Goal: Communication & Community: Connect with others

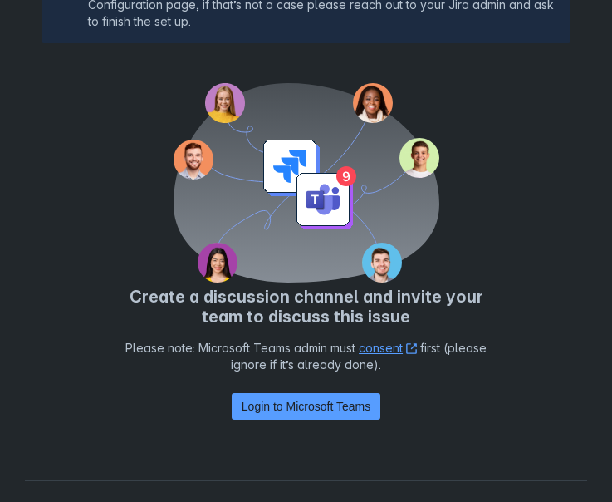
scroll to position [189, 0]
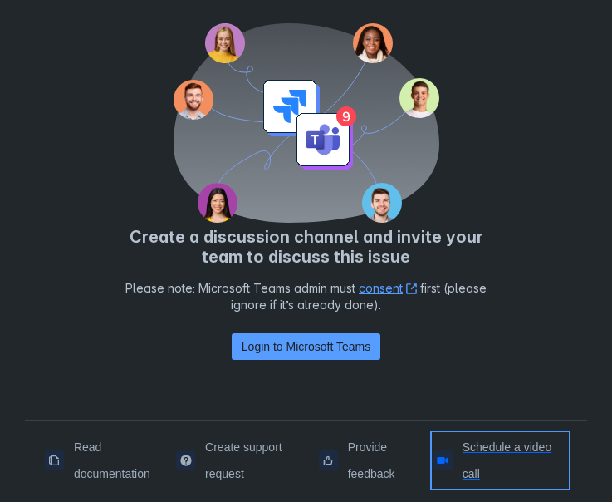
click at [476, 474] on span "Schedule a video call" at bounding box center [515, 460] width 105 height 53
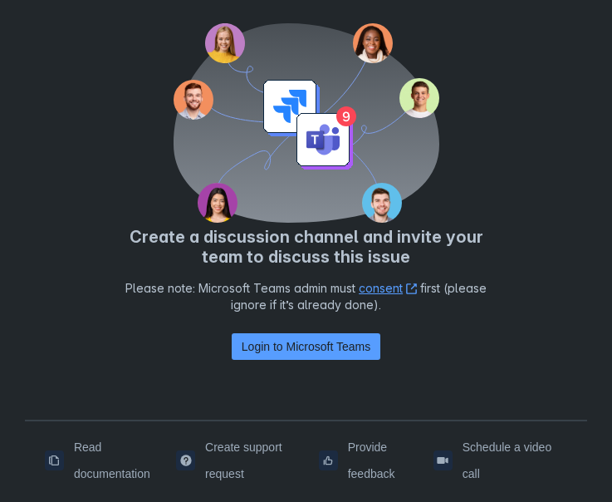
click at [290, 326] on div "Please note: Microsoft Teams admin must consent ﻿ , (opens new window) first (p…" at bounding box center [307, 306] width 386 height 53
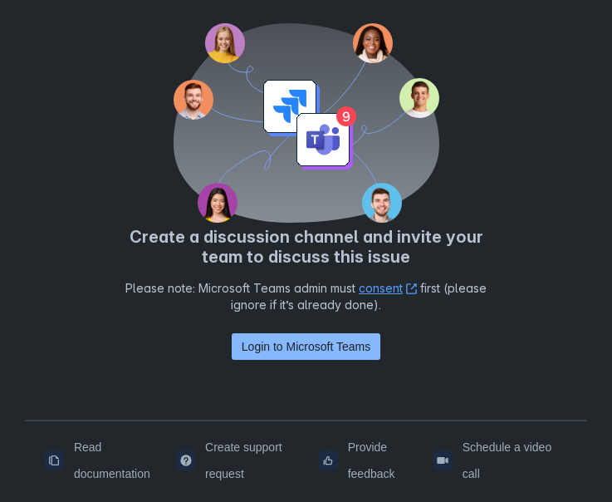
click at [290, 336] on span "Login to Microsoft Teams" at bounding box center [306, 346] width 129 height 27
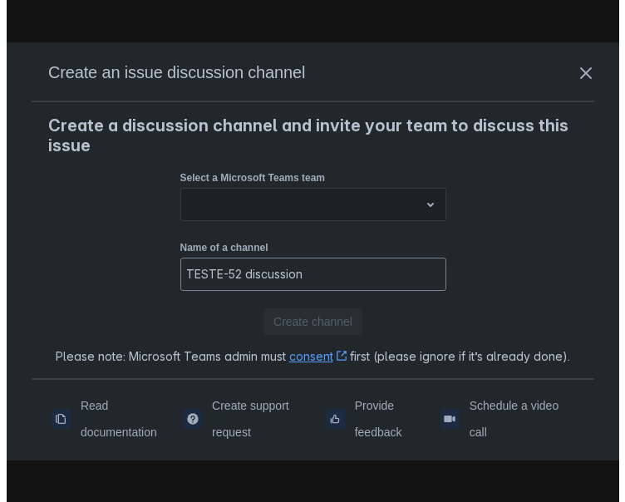
scroll to position [0, 0]
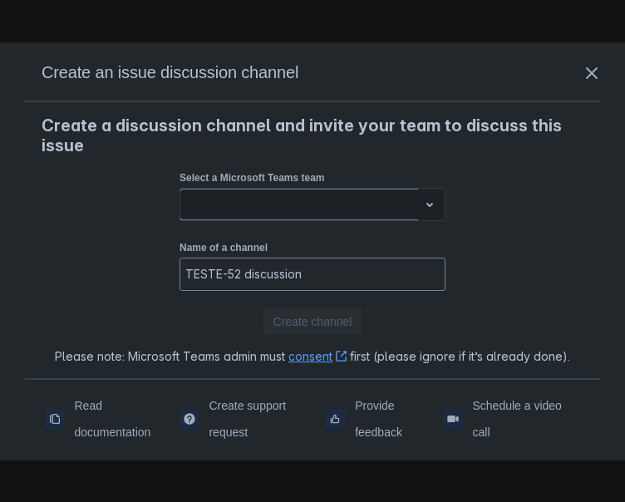
click at [264, 199] on div at bounding box center [299, 204] width 224 height 20
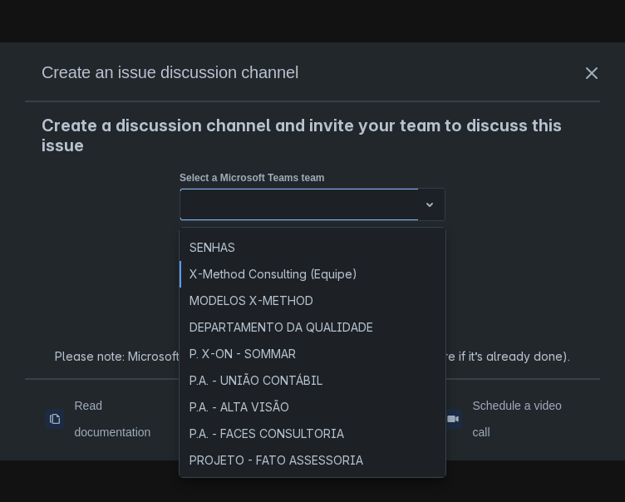
click at [285, 268] on div "X-Method Consulting (Equipe)" at bounding box center [312, 274] width 266 height 27
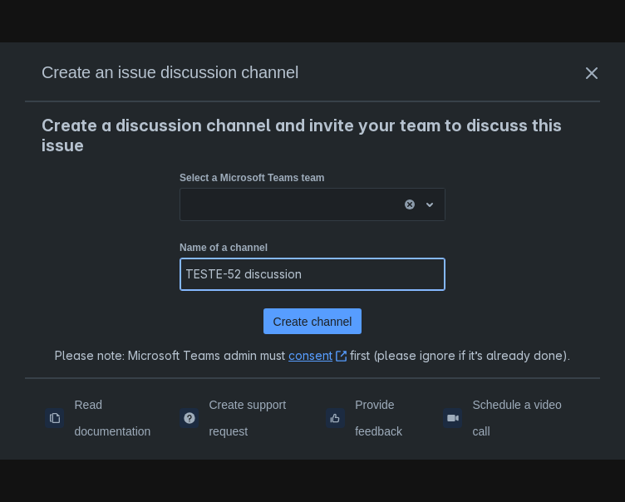
click at [351, 273] on input "TESTE-52 discussion" at bounding box center [312, 274] width 264 height 30
click at [478, 254] on div "Create a discussion channel and invite your team to discuss this issue Select a…" at bounding box center [313, 239] width 542 height 249
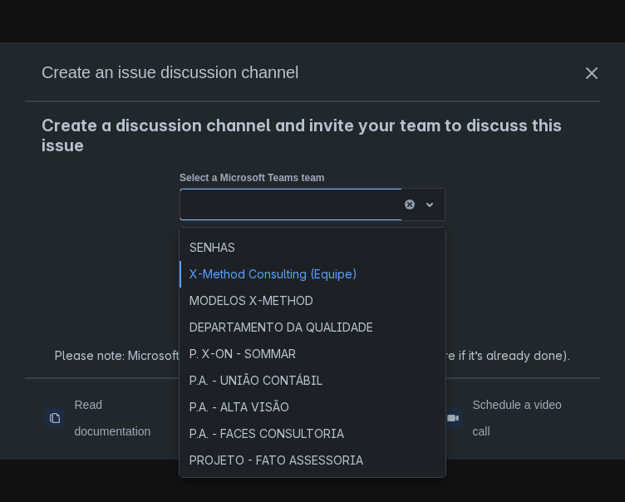
click at [432, 206] on span "open" at bounding box center [430, 204] width 20 height 20
click at [219, 244] on div "SENHAS" at bounding box center [312, 247] width 266 height 27
click at [434, 204] on span "open" at bounding box center [430, 204] width 20 height 20
click at [307, 270] on div "X-Method Consulting (Equipe)" at bounding box center [312, 274] width 266 height 27
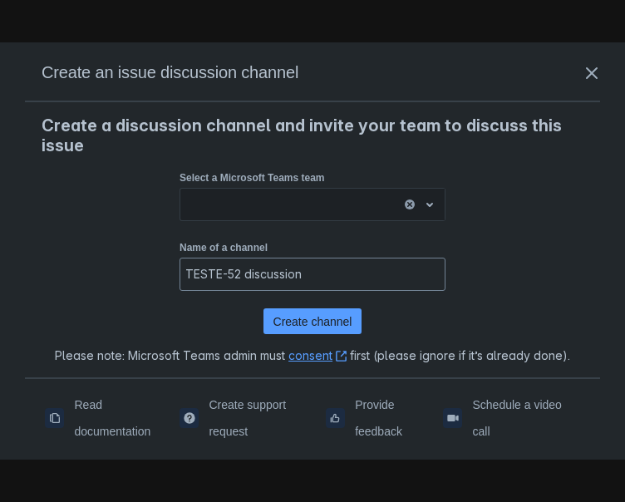
click at [101, 263] on div "Create a discussion channel and invite your team to discuss this issue Select a…" at bounding box center [313, 239] width 542 height 249
click at [512, 220] on div "Create a discussion channel and invite your team to discuss this issue Select a…" at bounding box center [313, 239] width 542 height 249
click at [559, 193] on div "Create a discussion channel and invite your team to discuss this issue Select a…" at bounding box center [313, 239] width 542 height 249
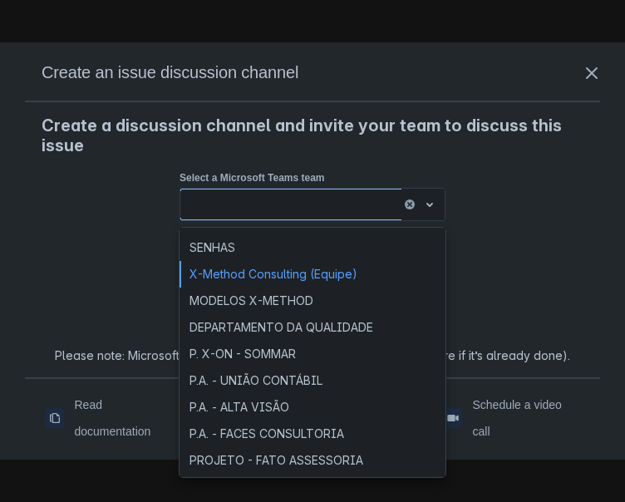
click at [333, 204] on div at bounding box center [291, 204] width 208 height 20
click at [275, 327] on div "DEPARTAMENTO DA QUALIDADE" at bounding box center [312, 327] width 266 height 27
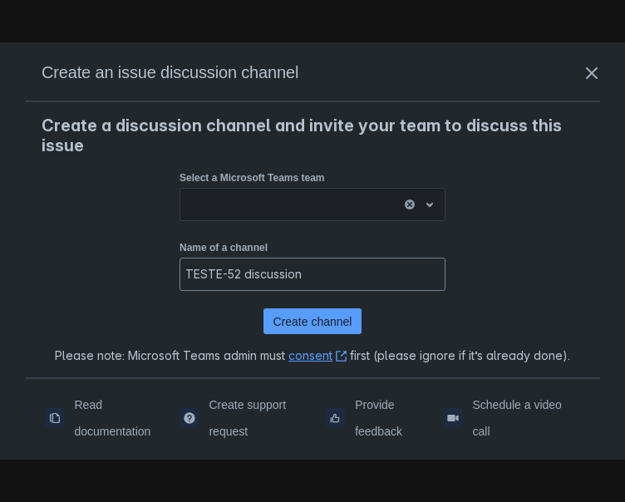
click at [318, 224] on div "Select a Microsoft Teams team option DEPARTAMENTO DA QUALIDADE, selected. DEPAR…" at bounding box center [312, 197] width 266 height 56
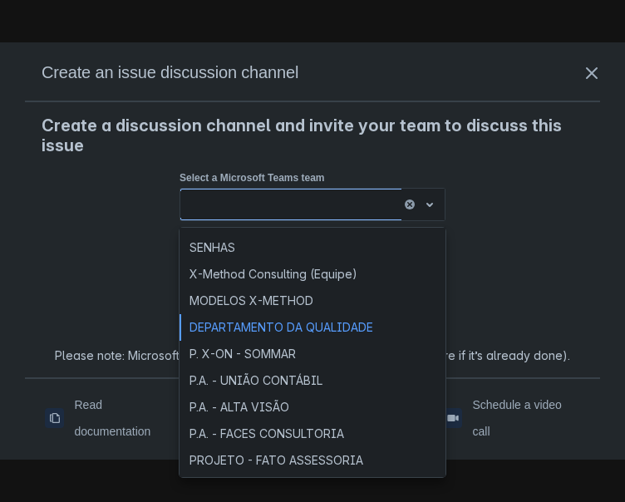
click at [320, 210] on div at bounding box center [291, 204] width 208 height 20
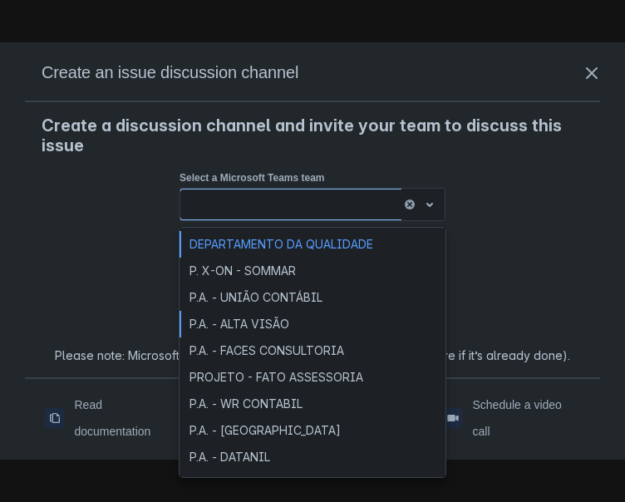
click at [287, 326] on div "P.A. - ALTA VISÃO" at bounding box center [312, 324] width 266 height 27
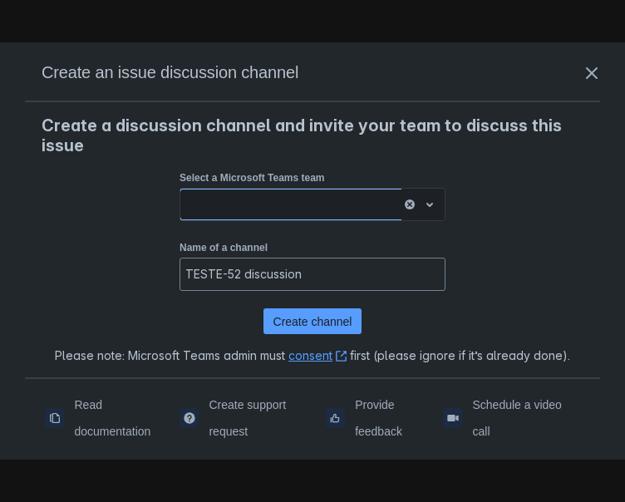
click at [411, 203] on span "clear" at bounding box center [409, 204] width 13 height 13
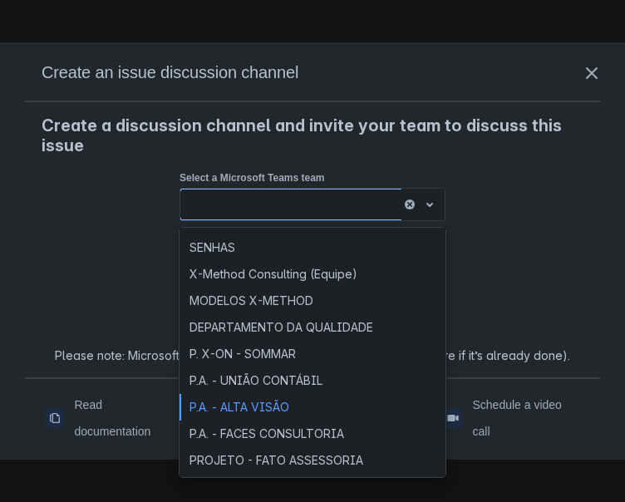
click at [411, 203] on span "clear" at bounding box center [409, 204] width 13 height 13
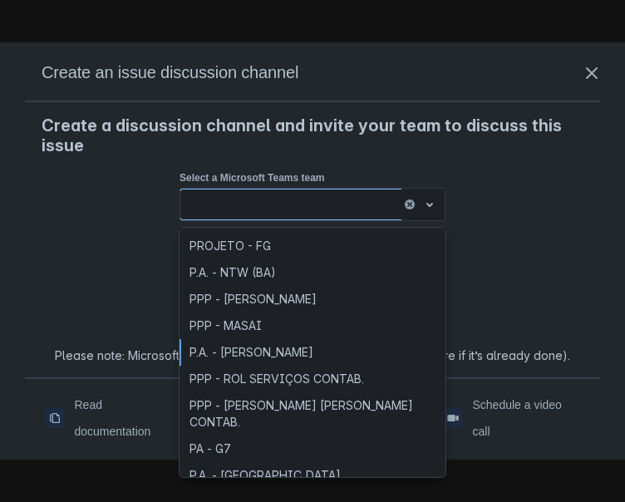
scroll to position [376, 0]
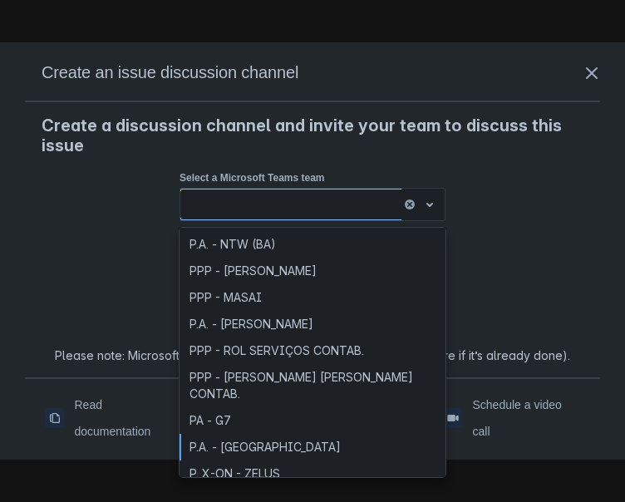
click at [264, 437] on div "P.A. - [GEOGRAPHIC_DATA]" at bounding box center [312, 447] width 266 height 27
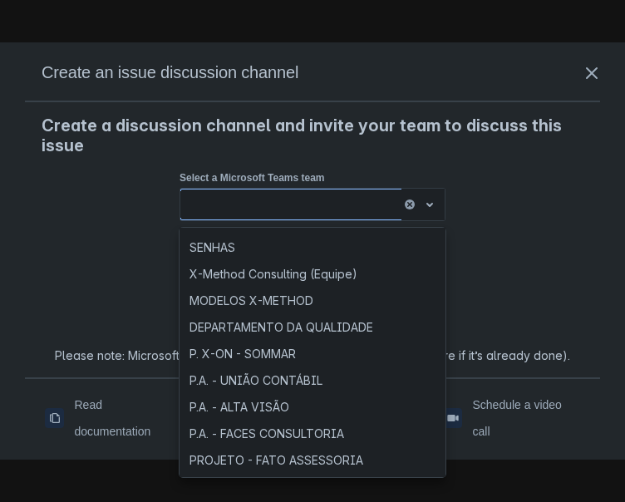
click at [307, 198] on div at bounding box center [291, 204] width 208 height 20
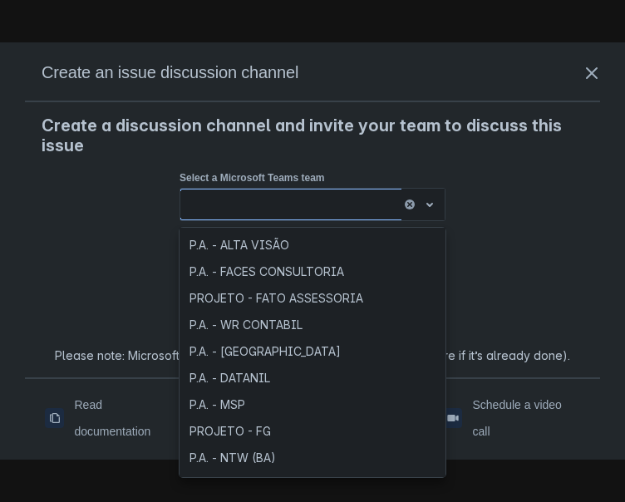
scroll to position [0, 0]
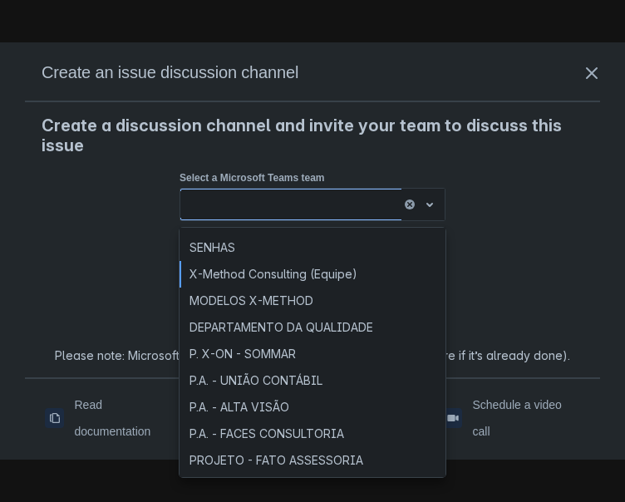
click at [275, 274] on div "X-Method Consulting (Equipe)" at bounding box center [312, 274] width 266 height 27
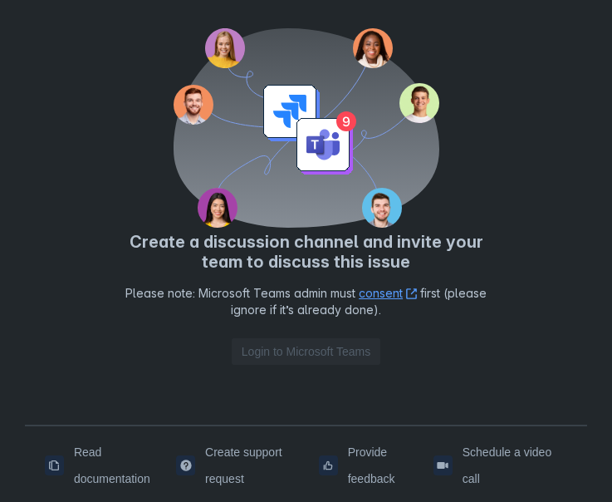
scroll to position [189, 0]
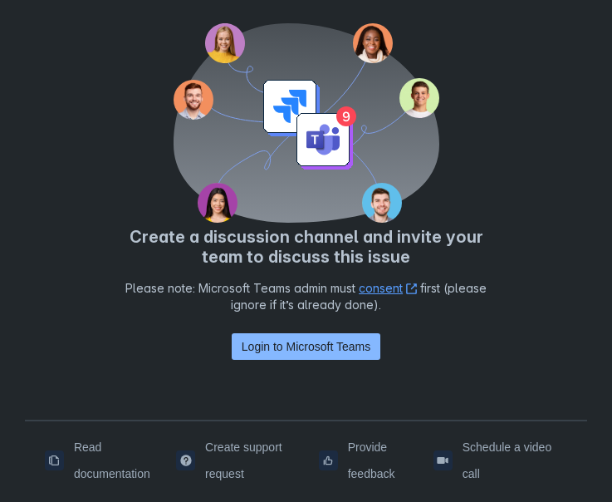
click at [356, 352] on span "Login to Microsoft Teams" at bounding box center [306, 346] width 129 height 27
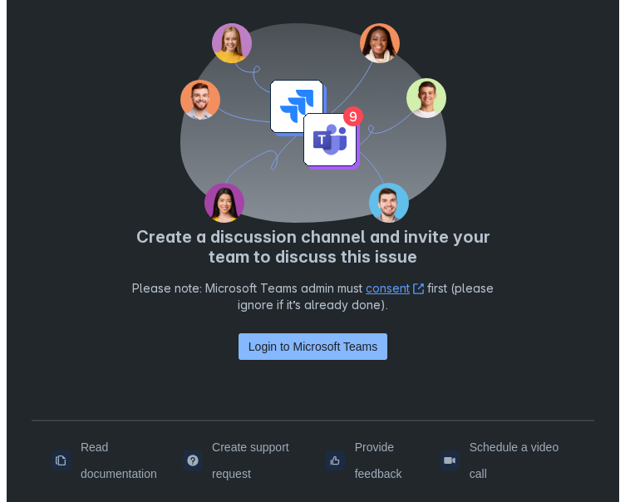
scroll to position [0, 0]
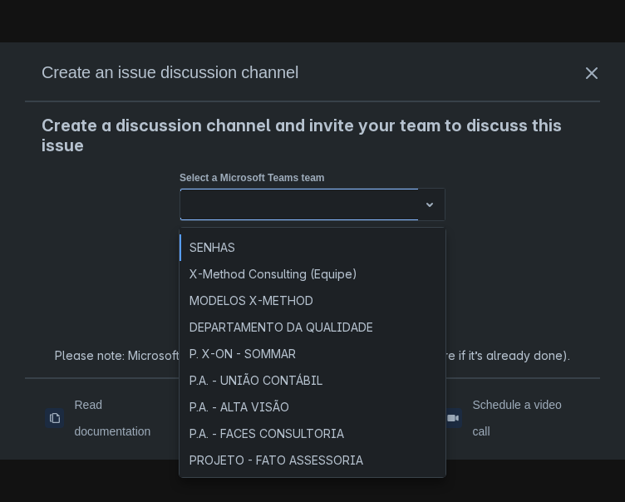
click at [301, 201] on div at bounding box center [299, 204] width 224 height 20
click at [248, 273] on div "X-Method Consulting (Equipe)" at bounding box center [312, 274] width 266 height 27
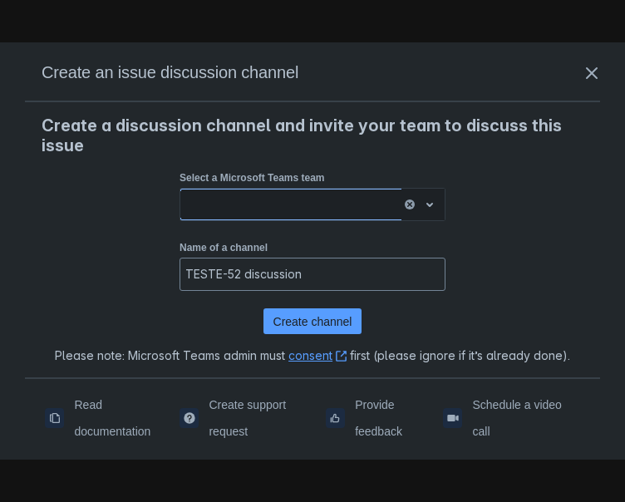
click at [195, 202] on div at bounding box center [291, 204] width 208 height 20
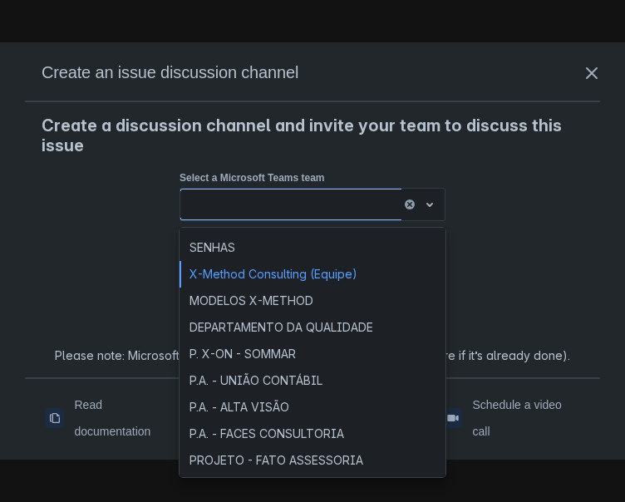
click at [199, 203] on div at bounding box center [291, 204] width 208 height 20
click at [206, 273] on div "X-Method Consulting (Equipe)" at bounding box center [312, 274] width 266 height 27
click at [317, 192] on div "X-Method Consulting (Equipe)" at bounding box center [290, 204] width 221 height 27
click at [210, 274] on div "X-Method Consulting (Equipe)" at bounding box center [312, 274] width 266 height 27
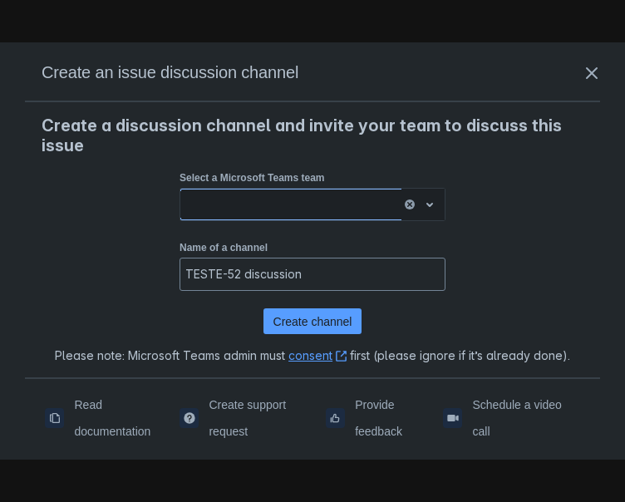
click at [242, 209] on div at bounding box center [291, 204] width 208 height 20
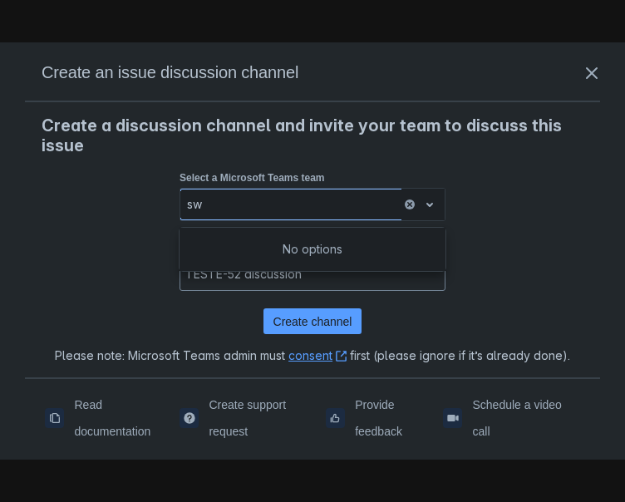
type input "s"
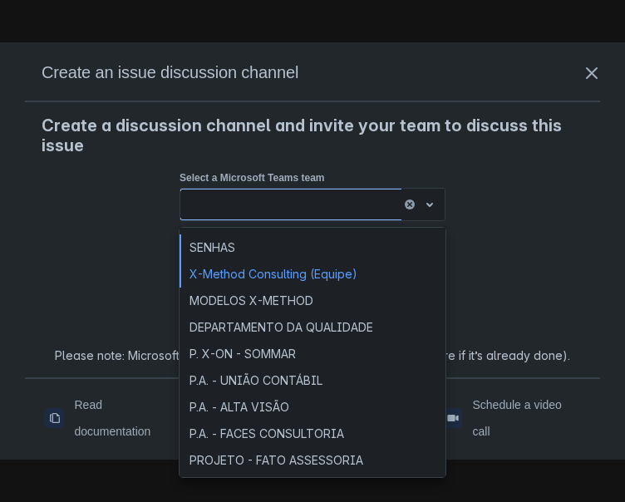
type input "z"
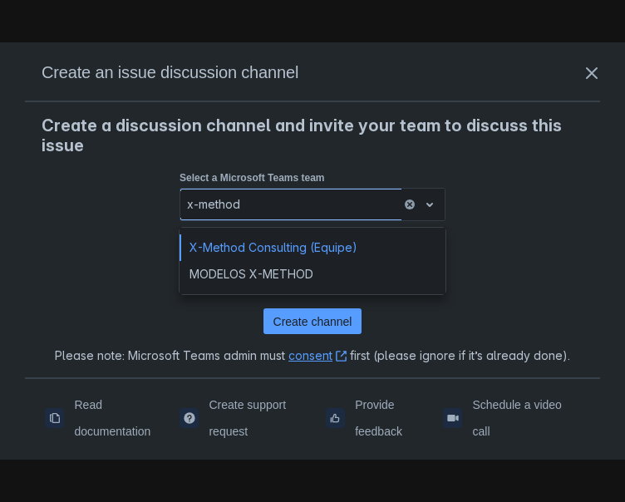
type input "x-method c"
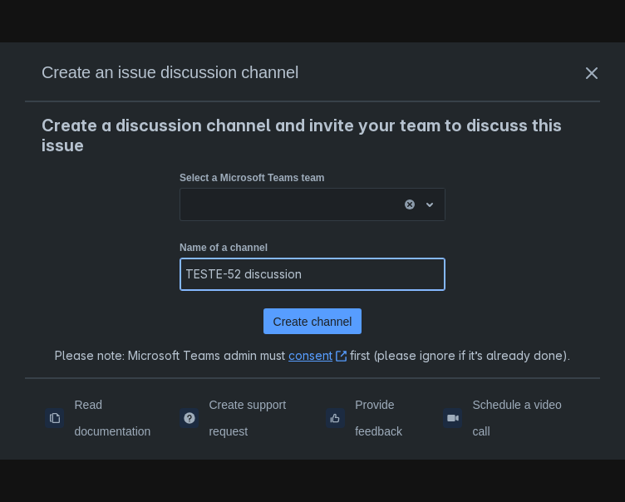
click at [323, 267] on input "TESTE-52 discussion" at bounding box center [312, 274] width 264 height 30
click at [317, 312] on span "Create channel" at bounding box center [312, 321] width 79 height 27
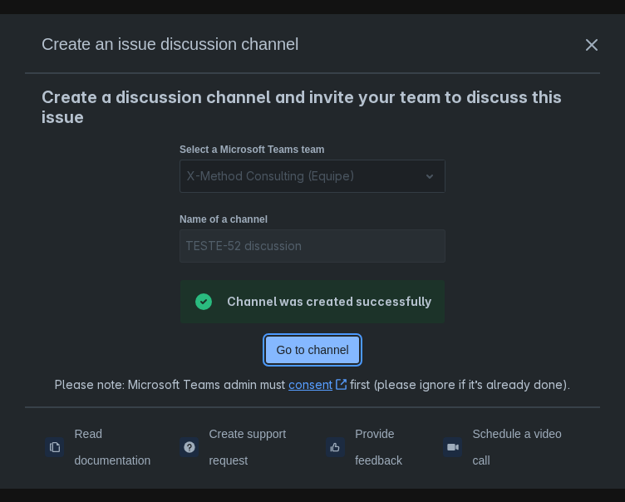
click at [313, 344] on span "Go to channel" at bounding box center [312, 350] width 72 height 27
